Goal: Information Seeking & Learning: Learn about a topic

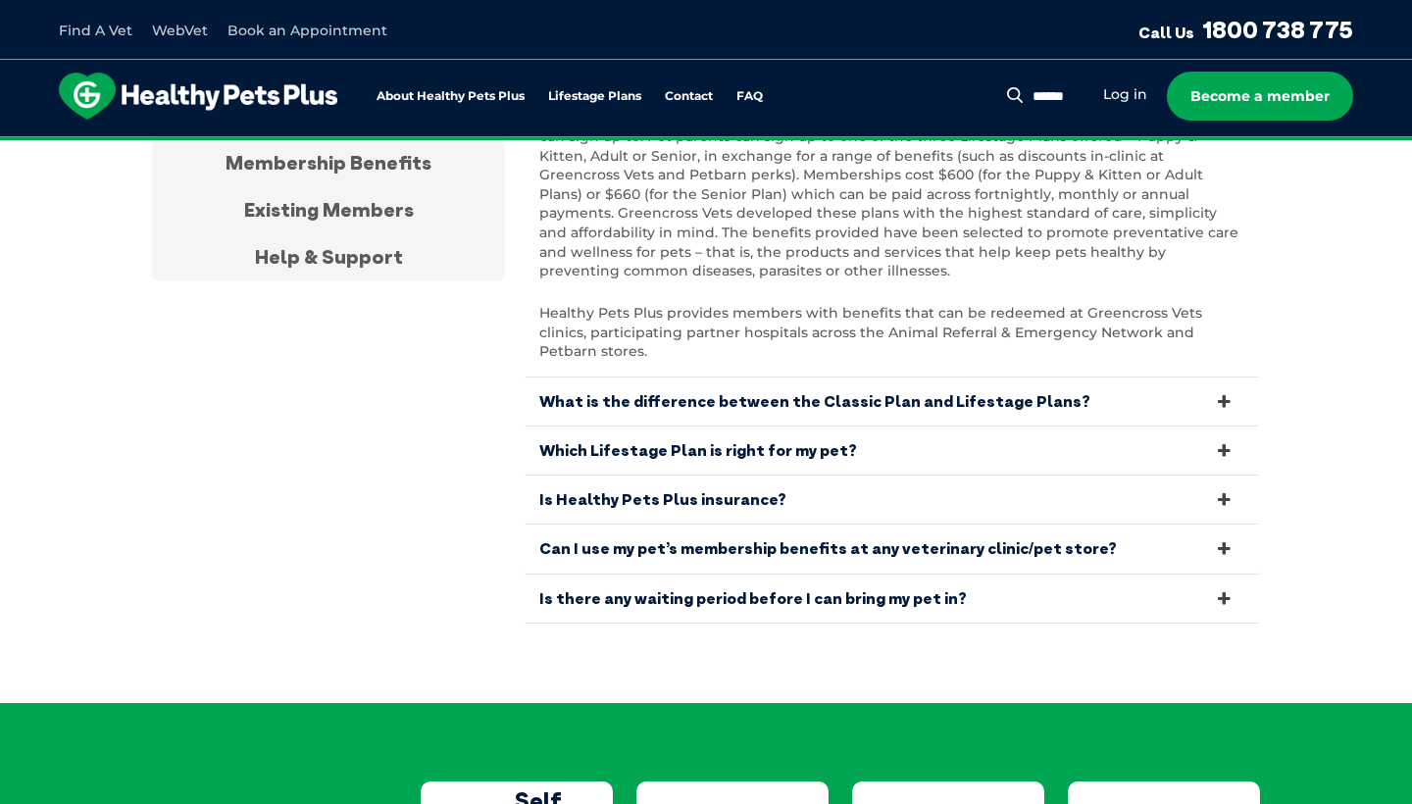
scroll to position [3746, 0]
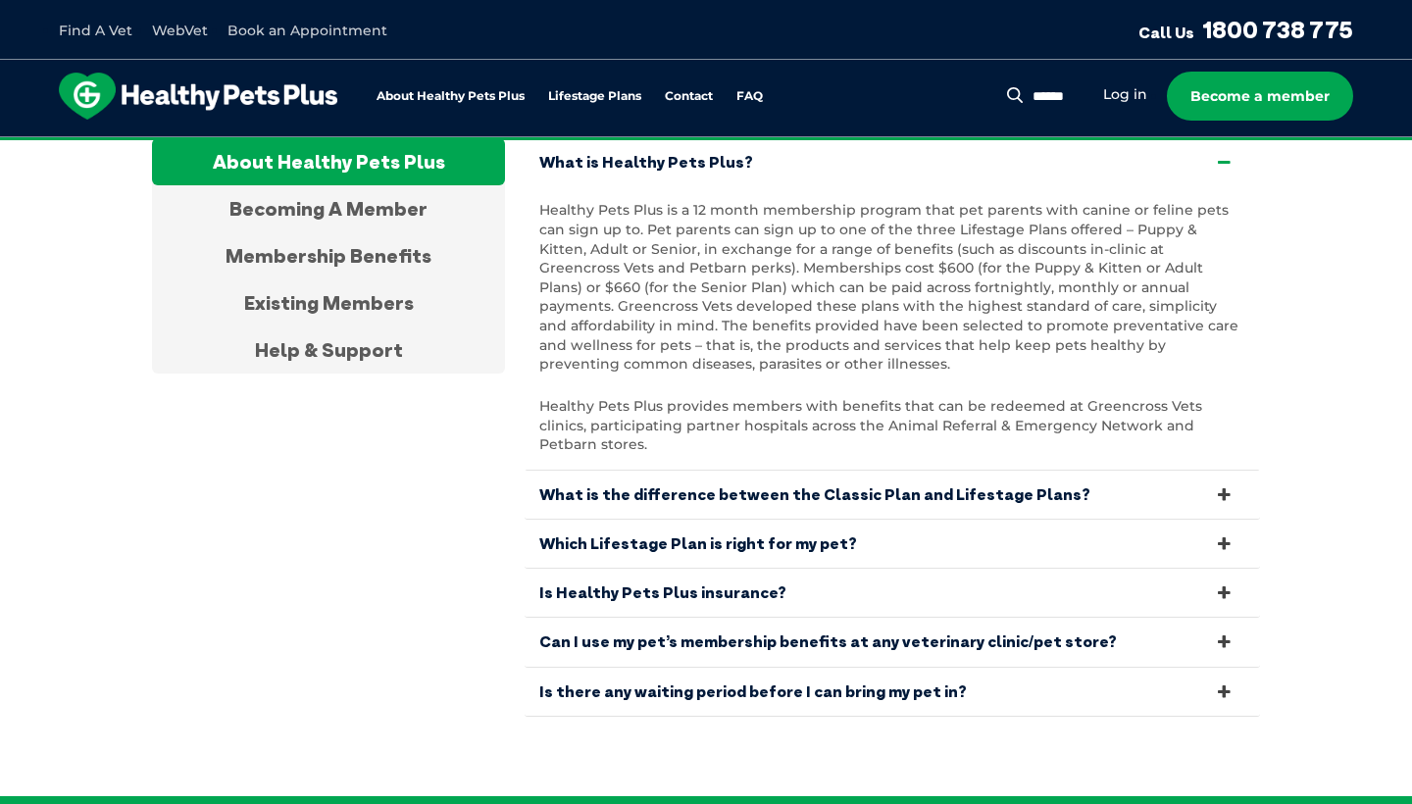
click at [608, 618] on link "Can I use my pet’s membership benefits at any veterinary clinic/pet store?" at bounding box center [892, 642] width 735 height 48
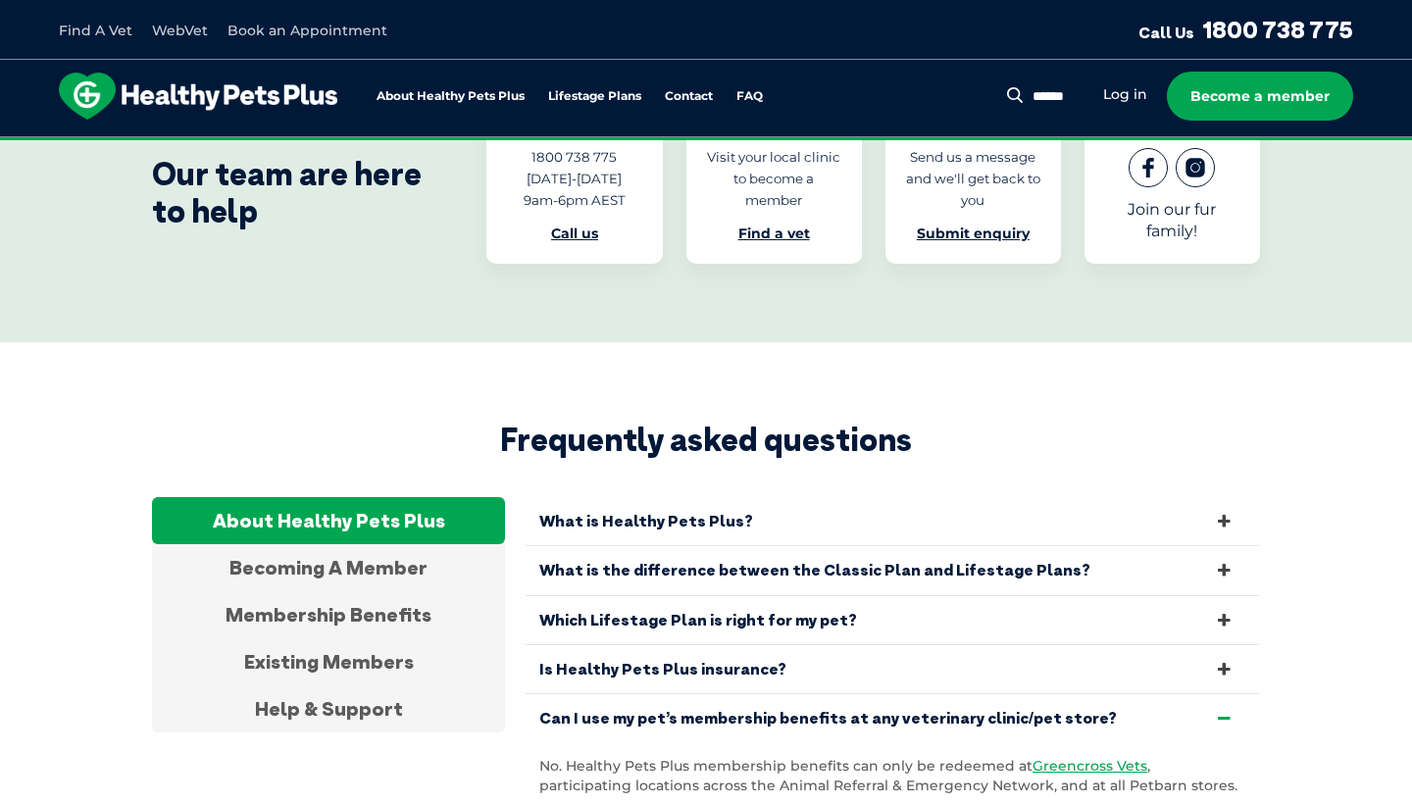
scroll to position [3367, 0]
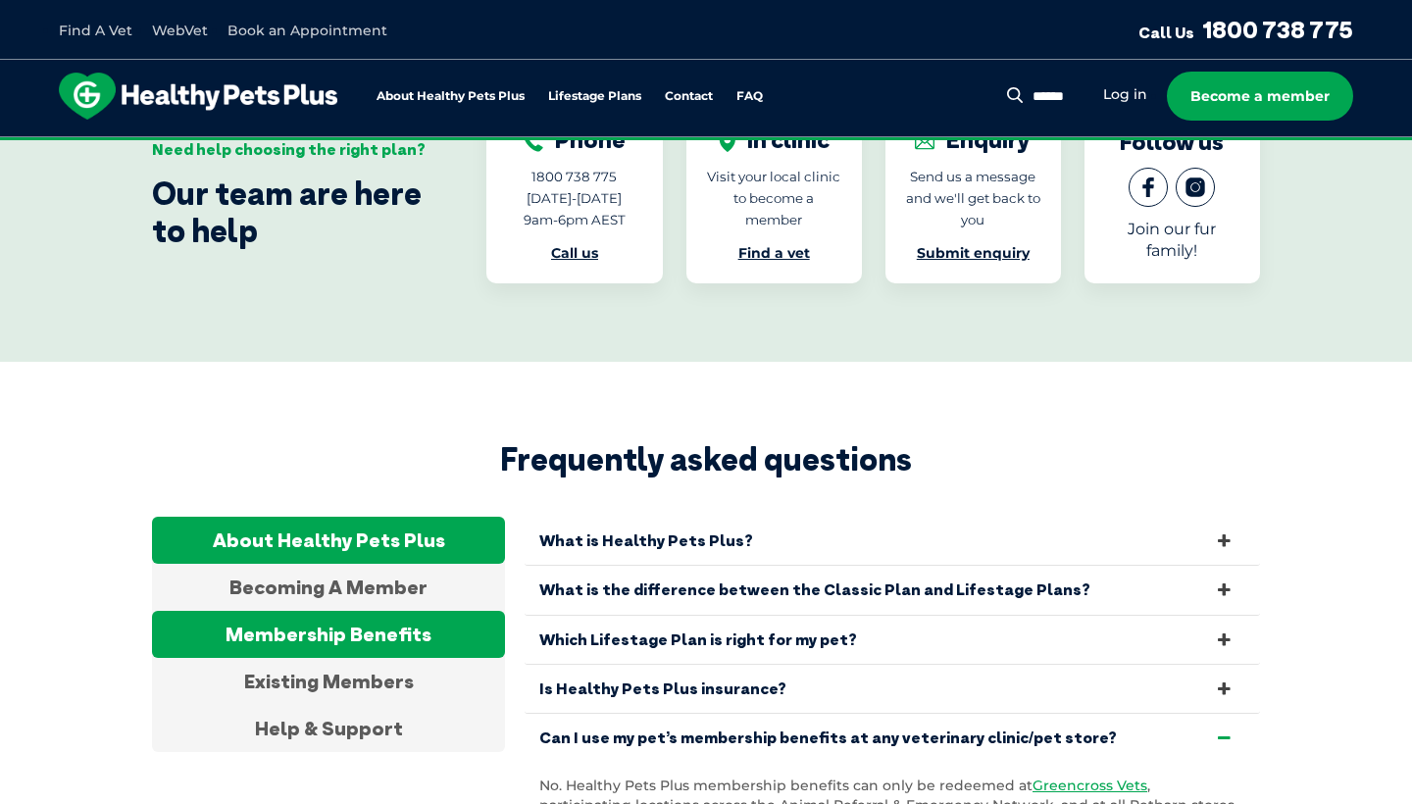
click at [380, 611] on div "Membership Benefits" at bounding box center [328, 634] width 353 height 47
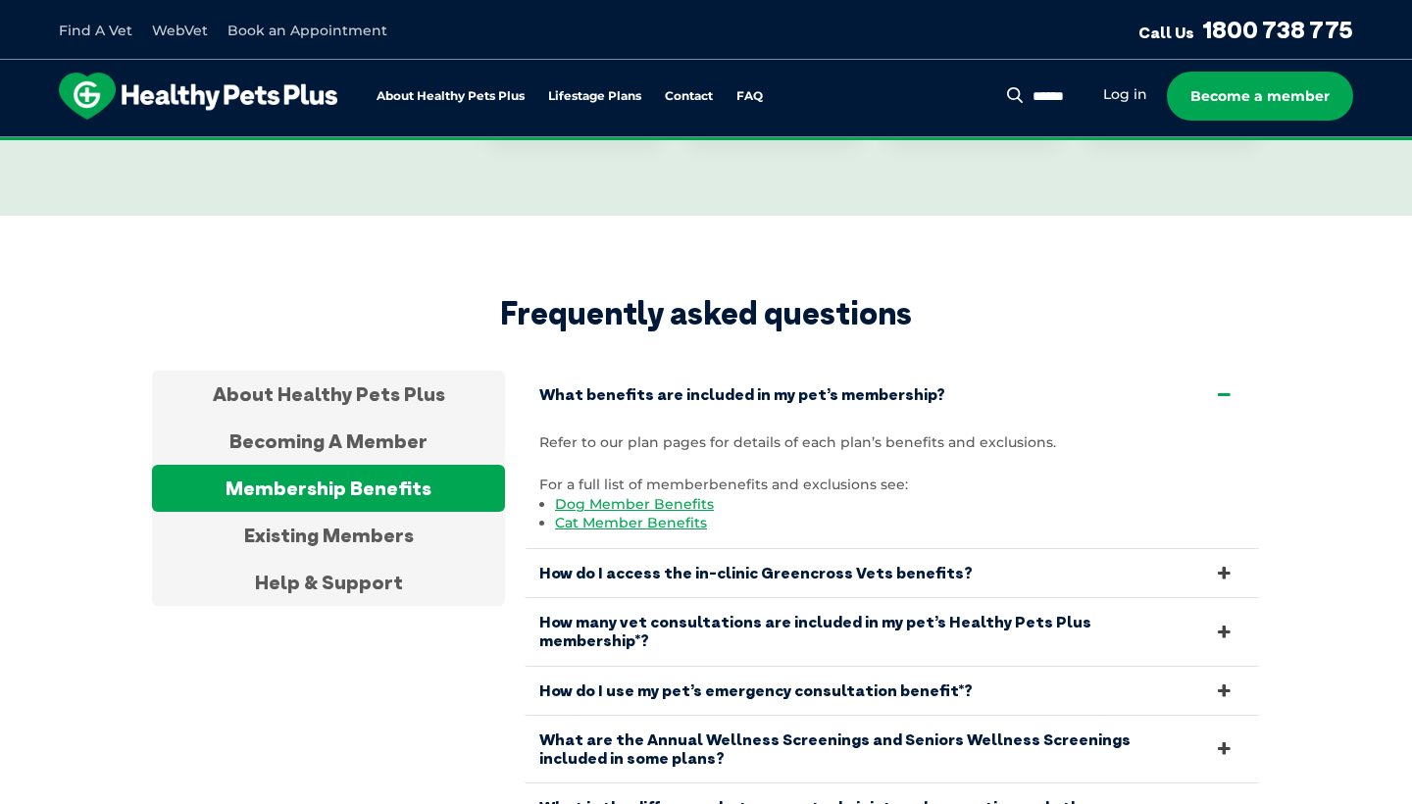
scroll to position [3675, 0]
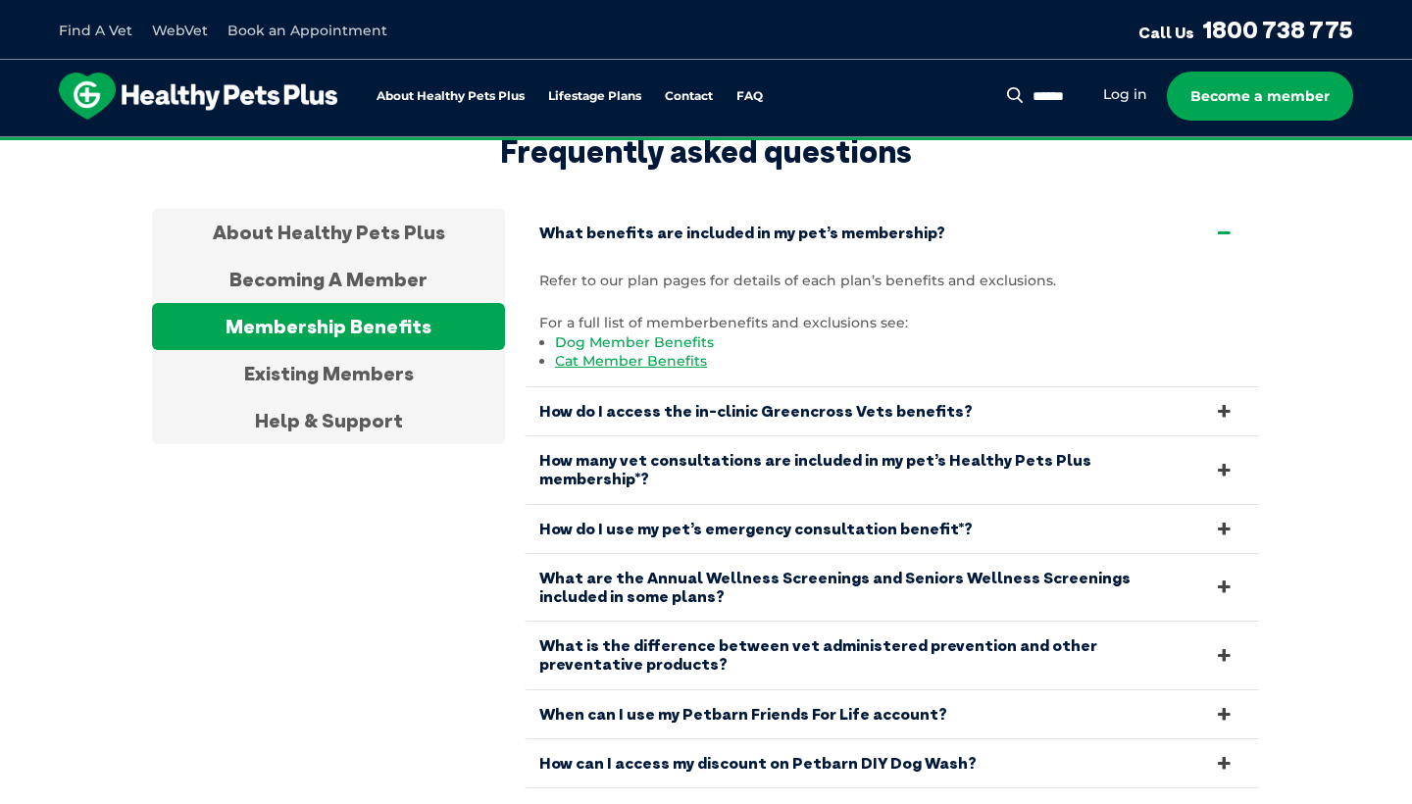
click at [580, 333] on link "Dog Member Benefits" at bounding box center [634, 342] width 159 height 18
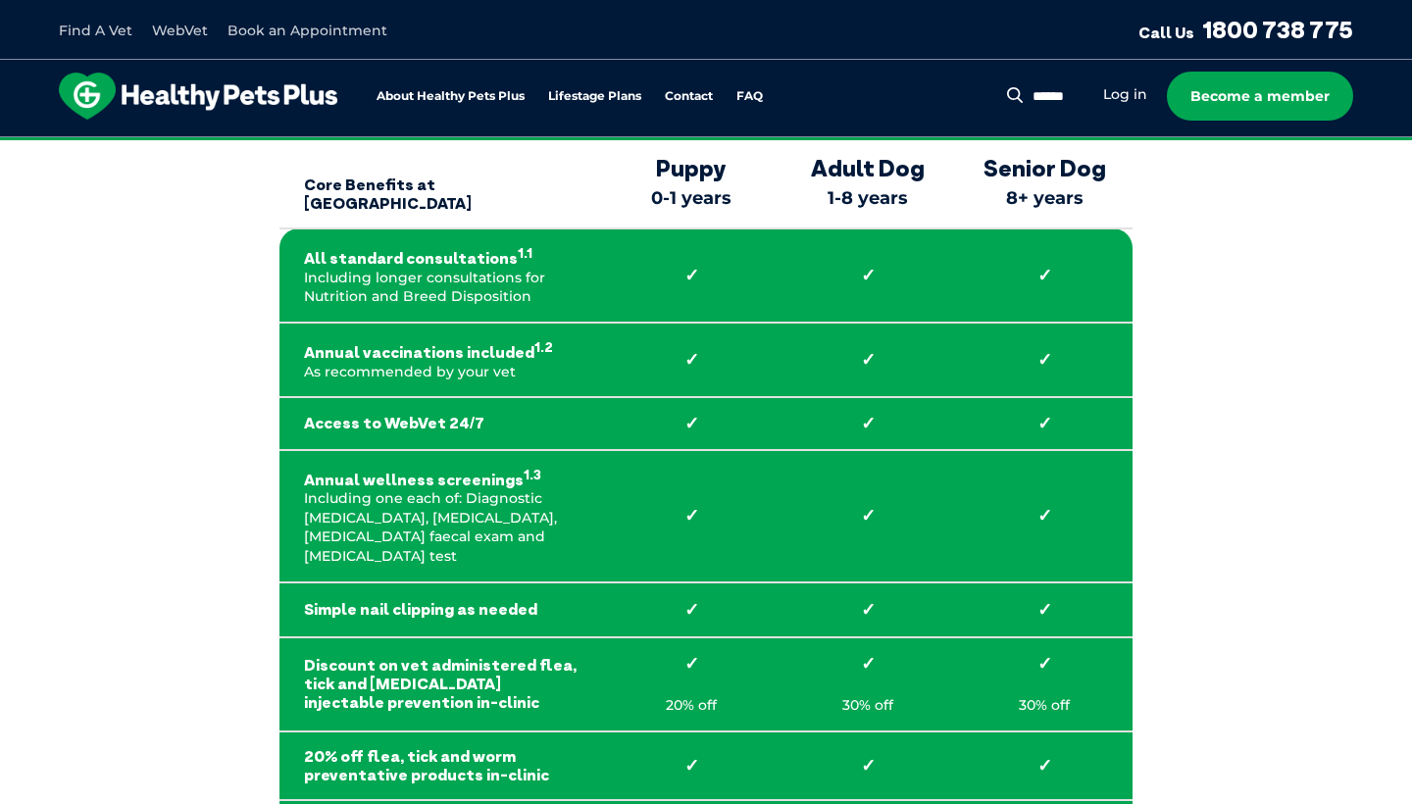
scroll to position [244, 0]
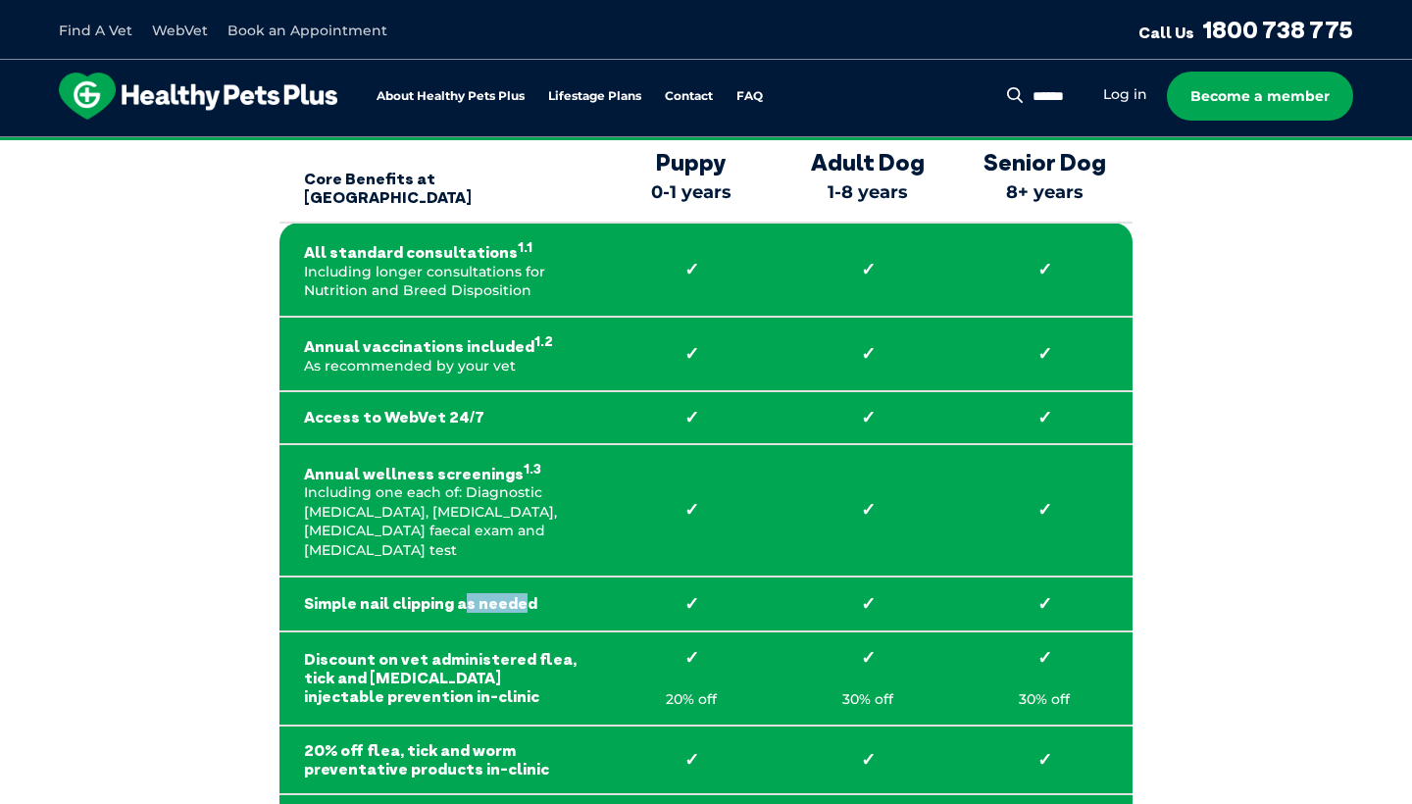
drag, startPoint x: 461, startPoint y: 578, endPoint x: 679, endPoint y: 574, distance: 217.7
click at [576, 594] on strong "Simple nail clipping as needed" at bounding box center [441, 603] width 275 height 19
click at [340, 194] on strong "Core Benefits at [GEOGRAPHIC_DATA]" at bounding box center [441, 179] width 275 height 57
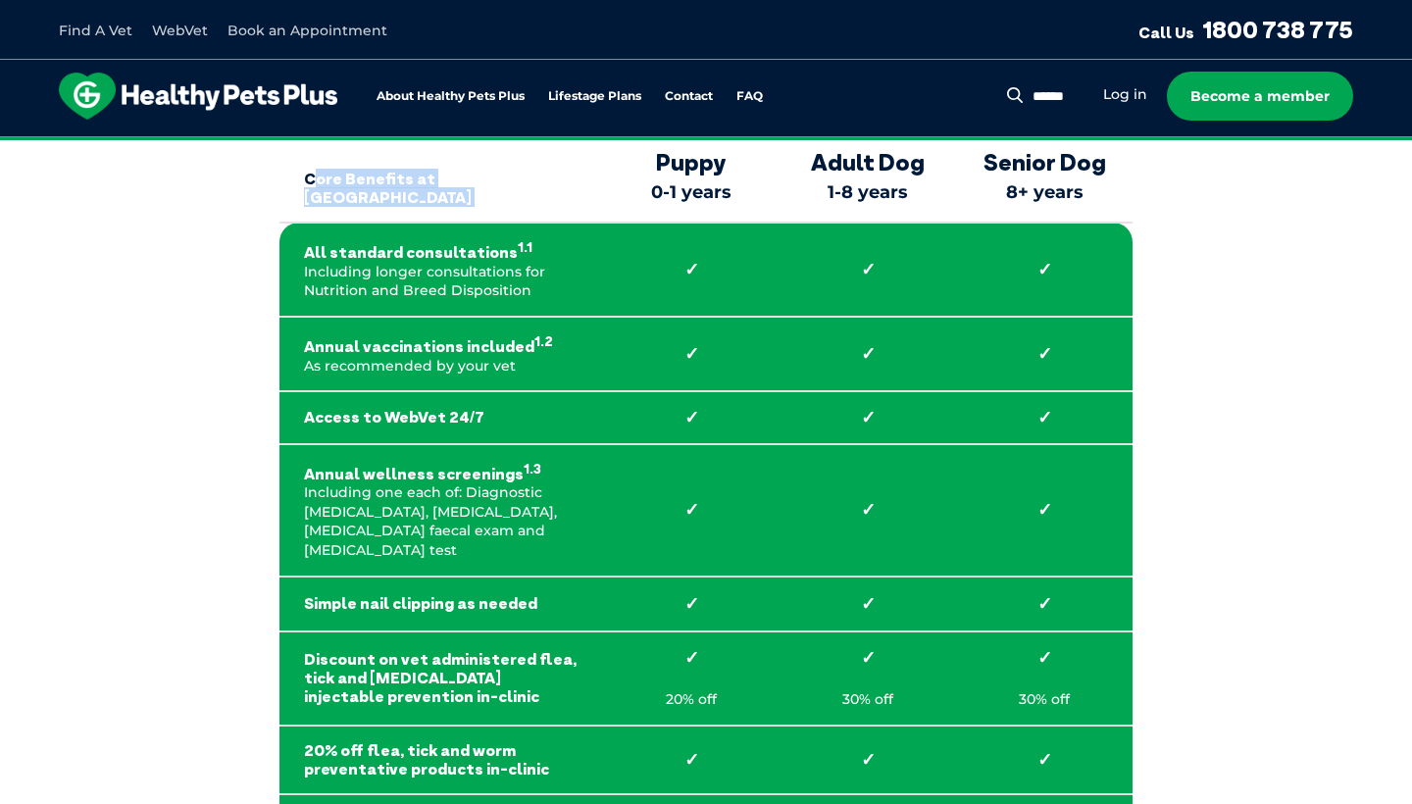
click at [340, 194] on strong "Core Benefits at [GEOGRAPHIC_DATA]" at bounding box center [441, 179] width 275 height 57
click at [342, 257] on td "All standard consultations 1.1 Including longer consultations for Nutrition and…" at bounding box center [441, 270] width 324 height 94
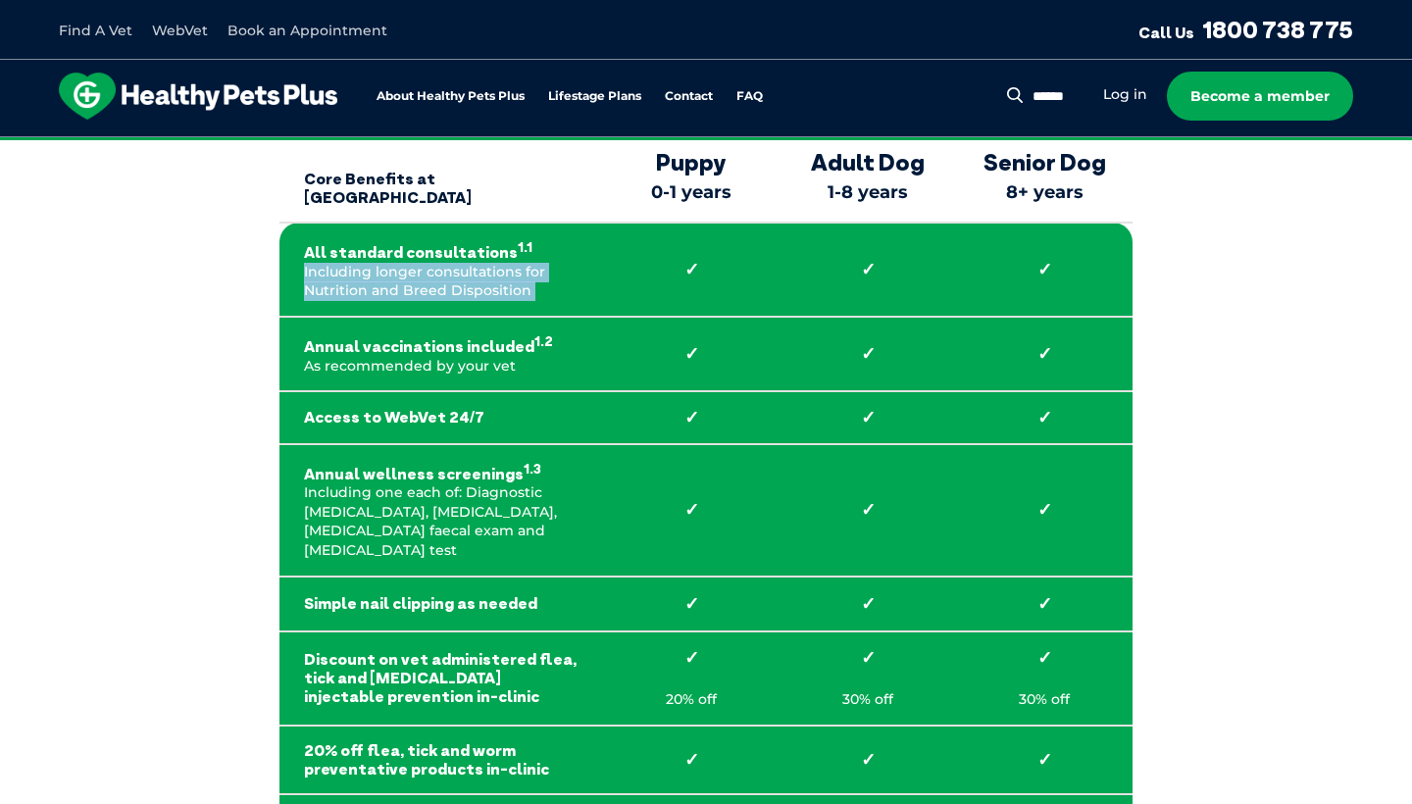
click at [346, 332] on strong "Annual vaccinations included 1.2" at bounding box center [441, 344] width 275 height 25
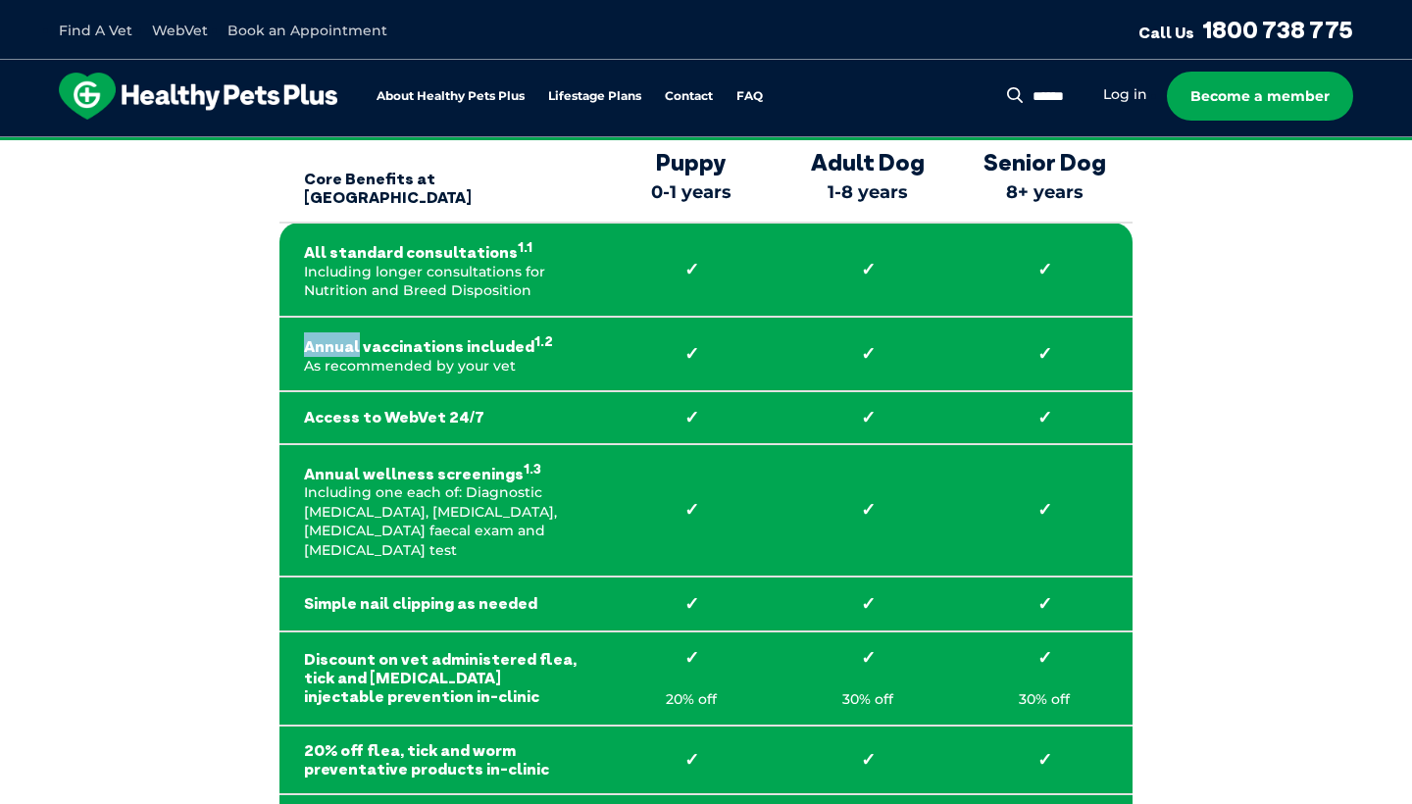
click at [351, 518] on p "Annual wellness screenings 1.3 Including one each of: Diagnostic [MEDICAL_DATA]…" at bounding box center [441, 510] width 275 height 101
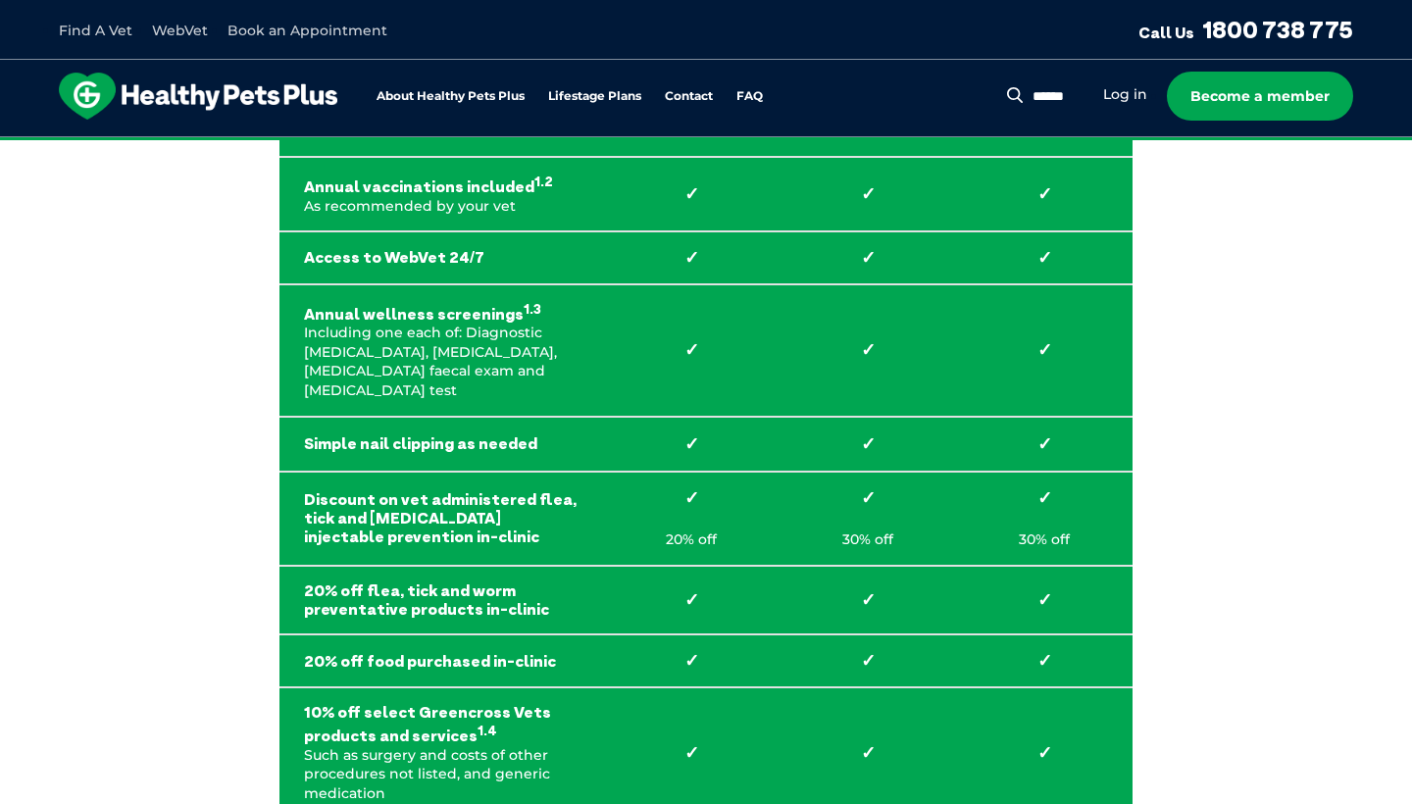
scroll to position [438, 0]
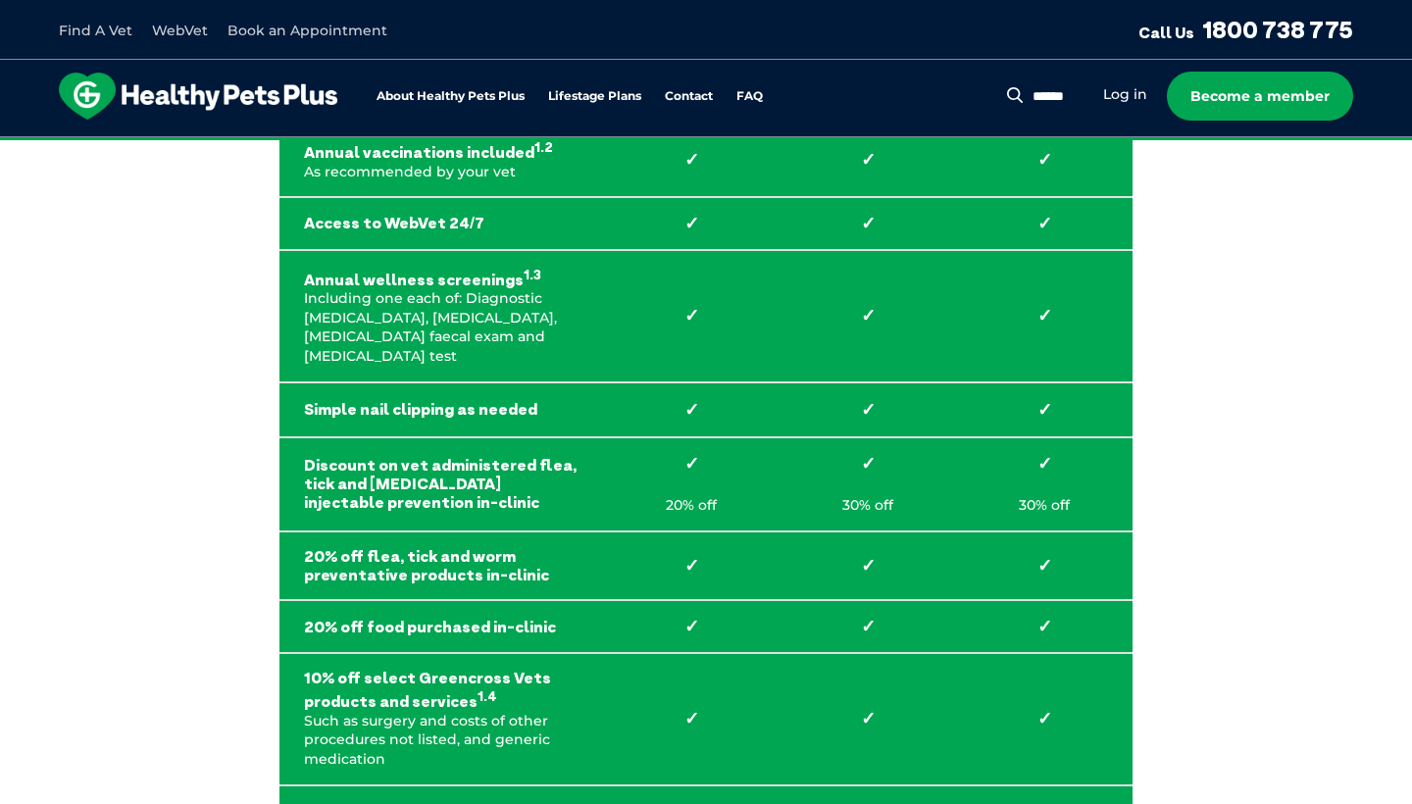
click at [347, 600] on td "20% off food purchased in-clinic" at bounding box center [441, 626] width 324 height 53
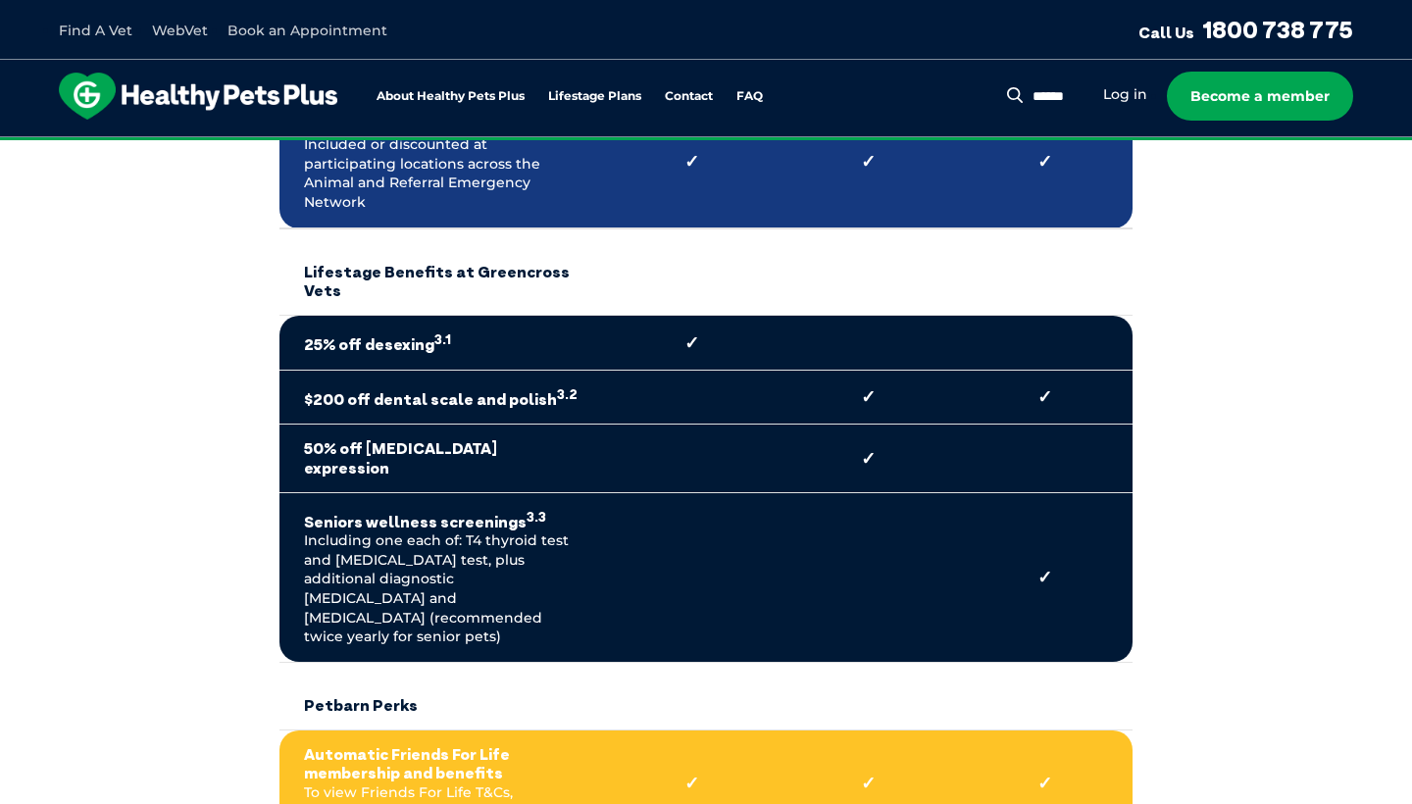
scroll to position [1273, 0]
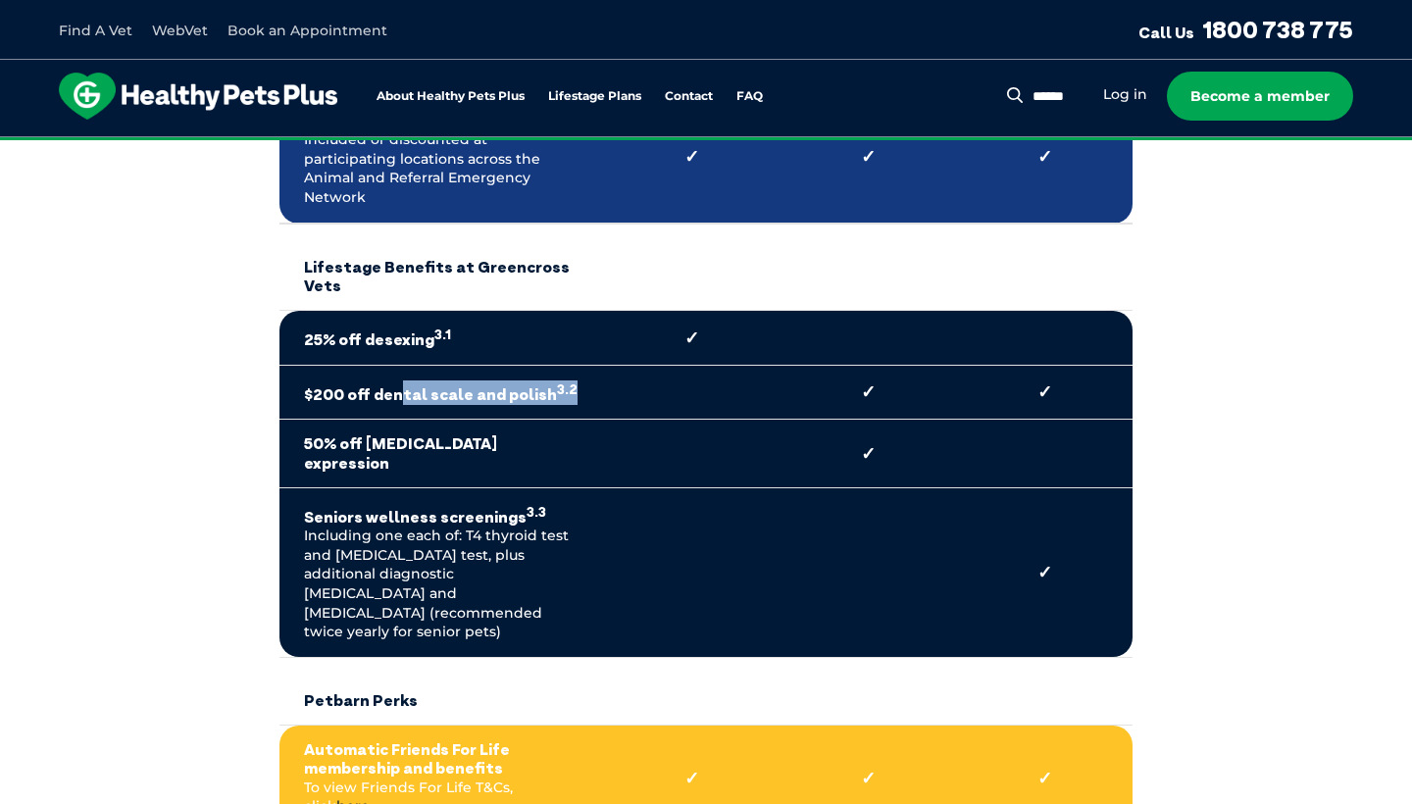
drag, startPoint x: 396, startPoint y: 341, endPoint x: 536, endPoint y: 349, distance: 140.4
click at [536, 365] on td "$200 off dental scale and polish 3.2" at bounding box center [441, 392] width 324 height 55
click at [599, 365] on td "$200 off dental scale and polish 3.2" at bounding box center [441, 392] width 324 height 55
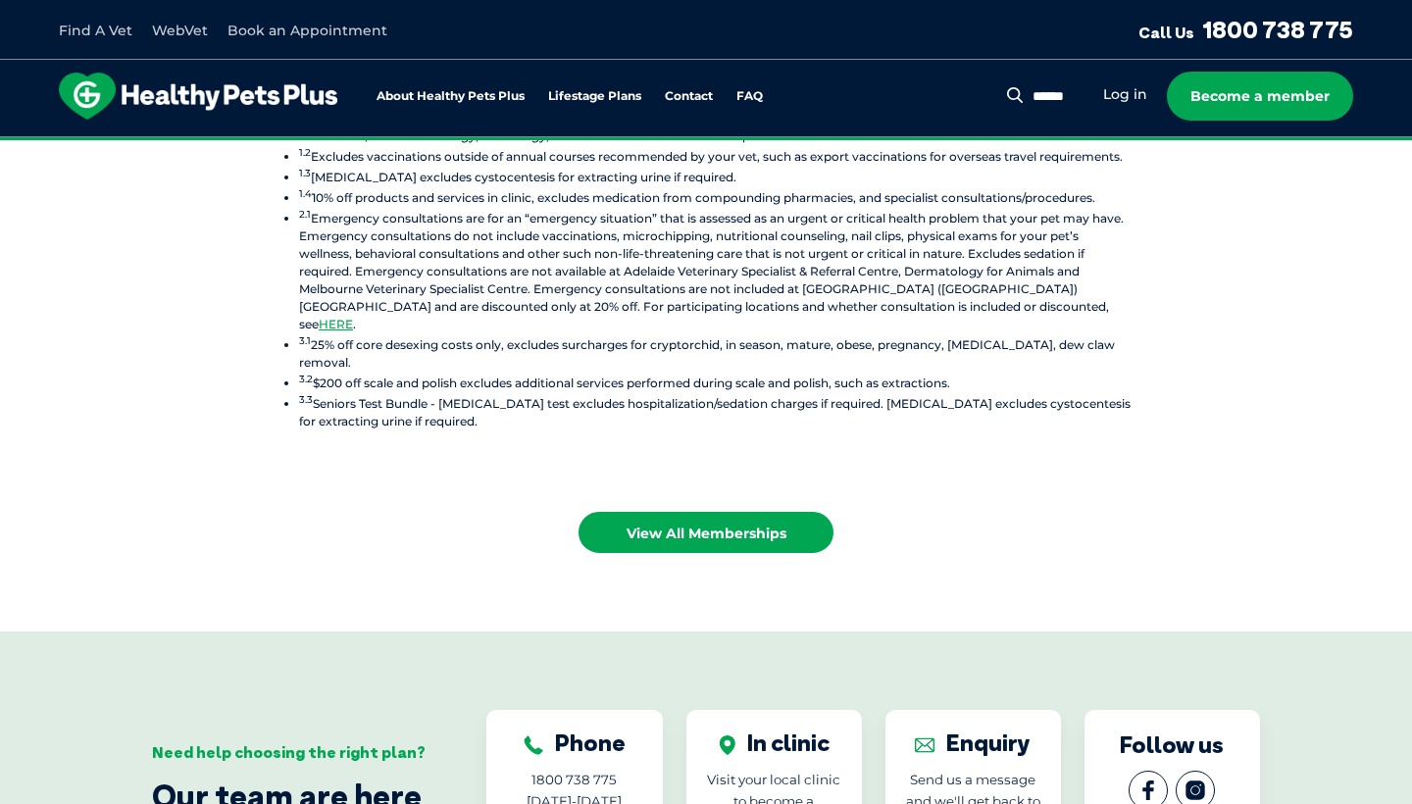
scroll to position [2638, 0]
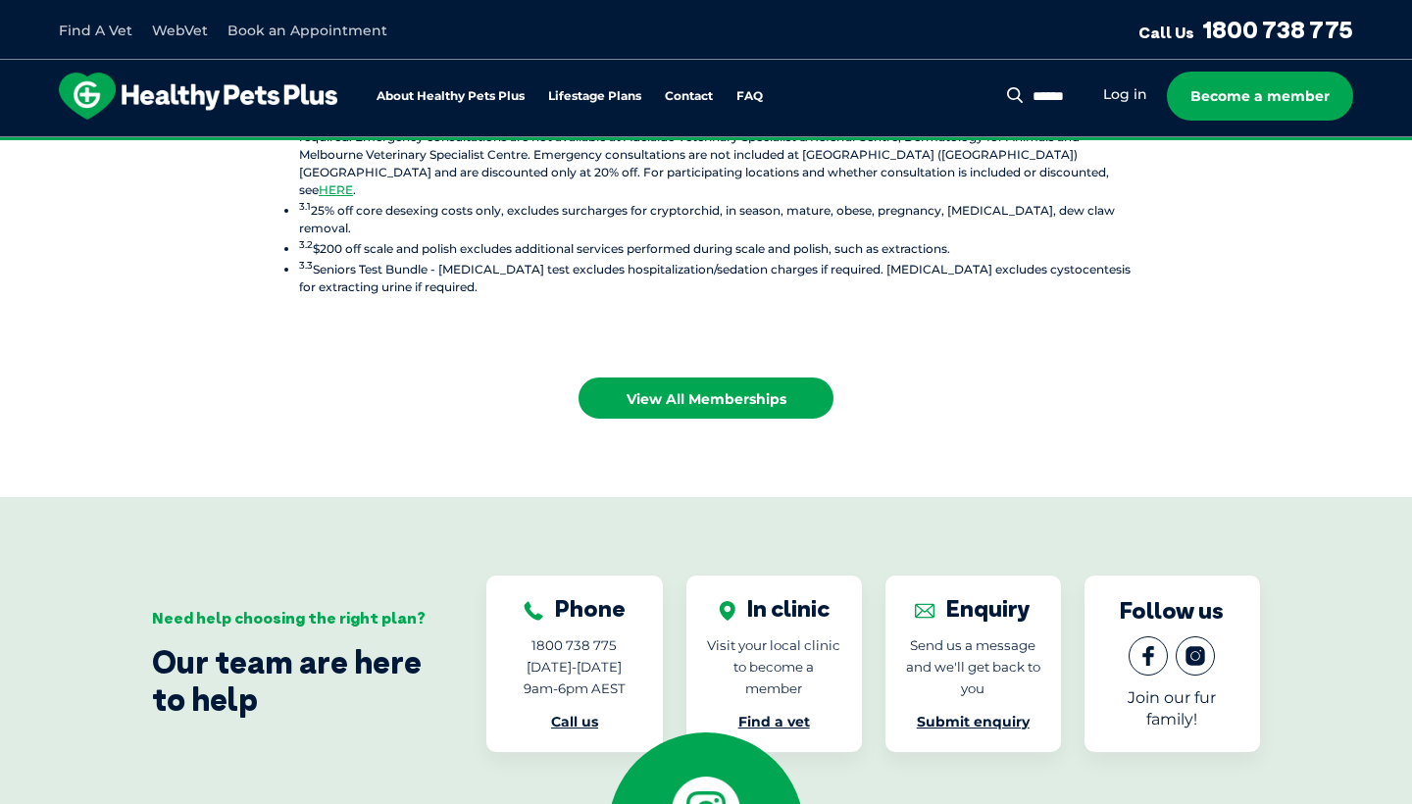
click at [863, 576] on div "Phone 1800 738 775 [DATE]-[DATE] 9am-6pm AEST Call us" at bounding box center [873, 664] width 774 height 177
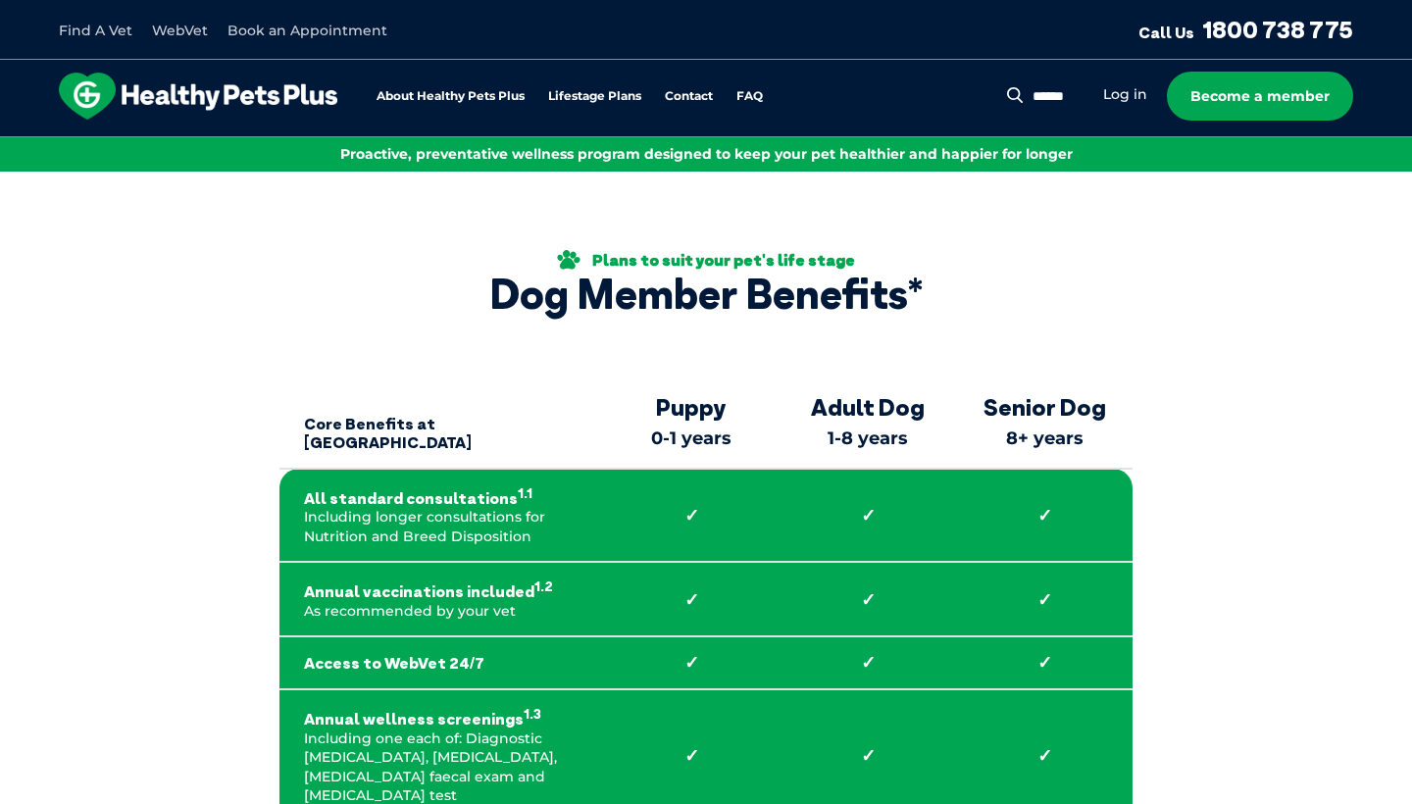
scroll to position [0, 0]
